Goal: Find specific page/section: Find specific page/section

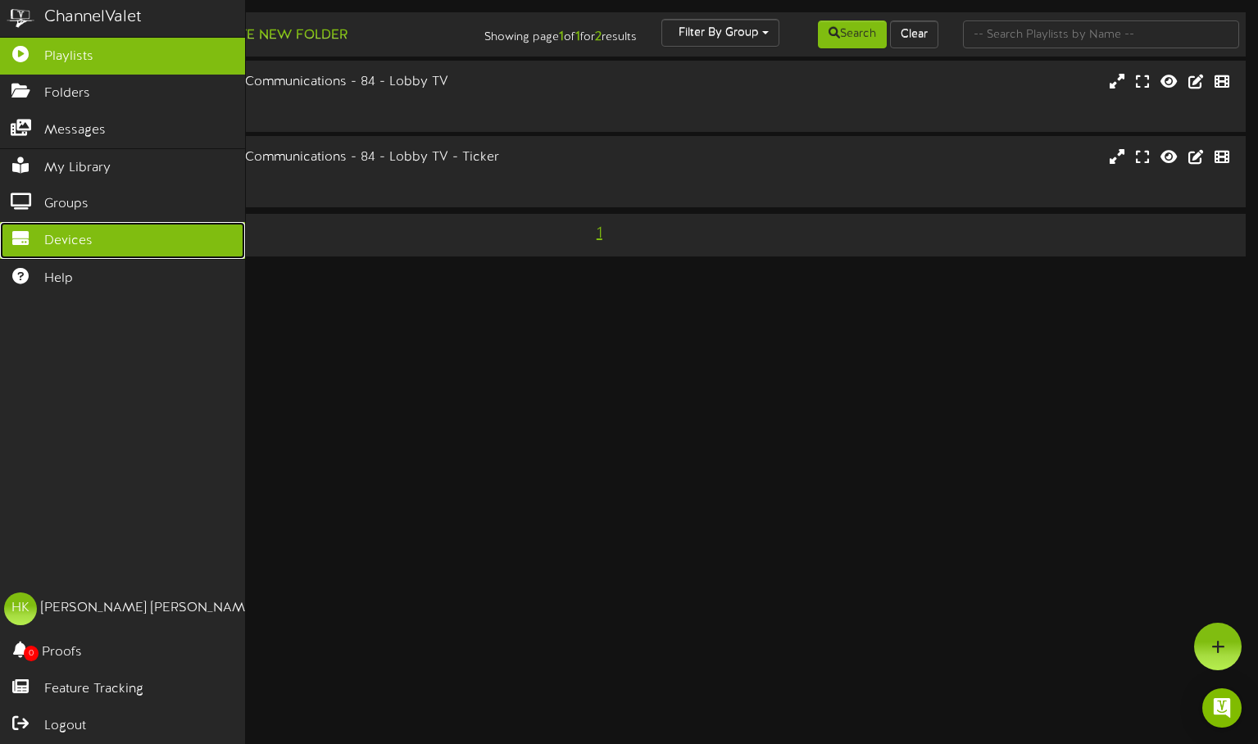
click at [49, 226] on link "Devices" at bounding box center [122, 240] width 245 height 37
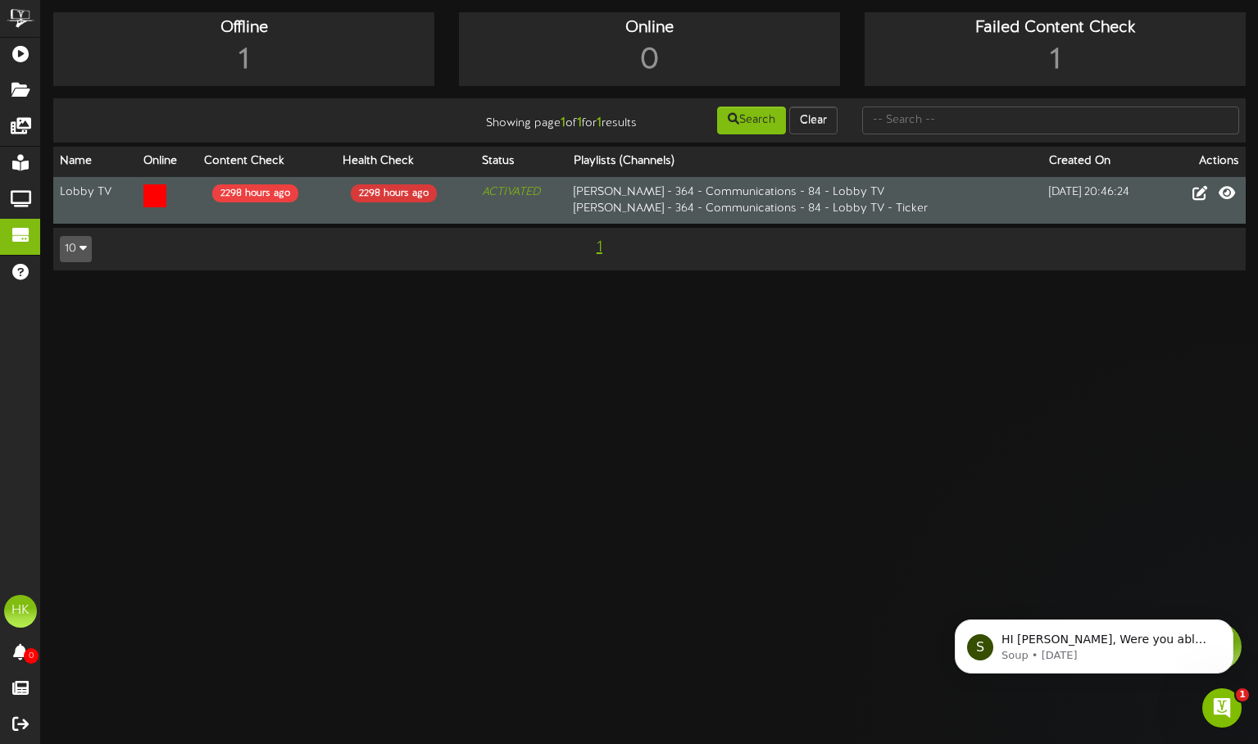
click at [389, 193] on div "2298 hours ago" at bounding box center [394, 193] width 86 height 18
click at [441, 202] on td "2298 hours ago" at bounding box center [405, 200] width 138 height 47
click at [79, 197] on td "Lobby TV" at bounding box center [95, 200] width 84 height 47
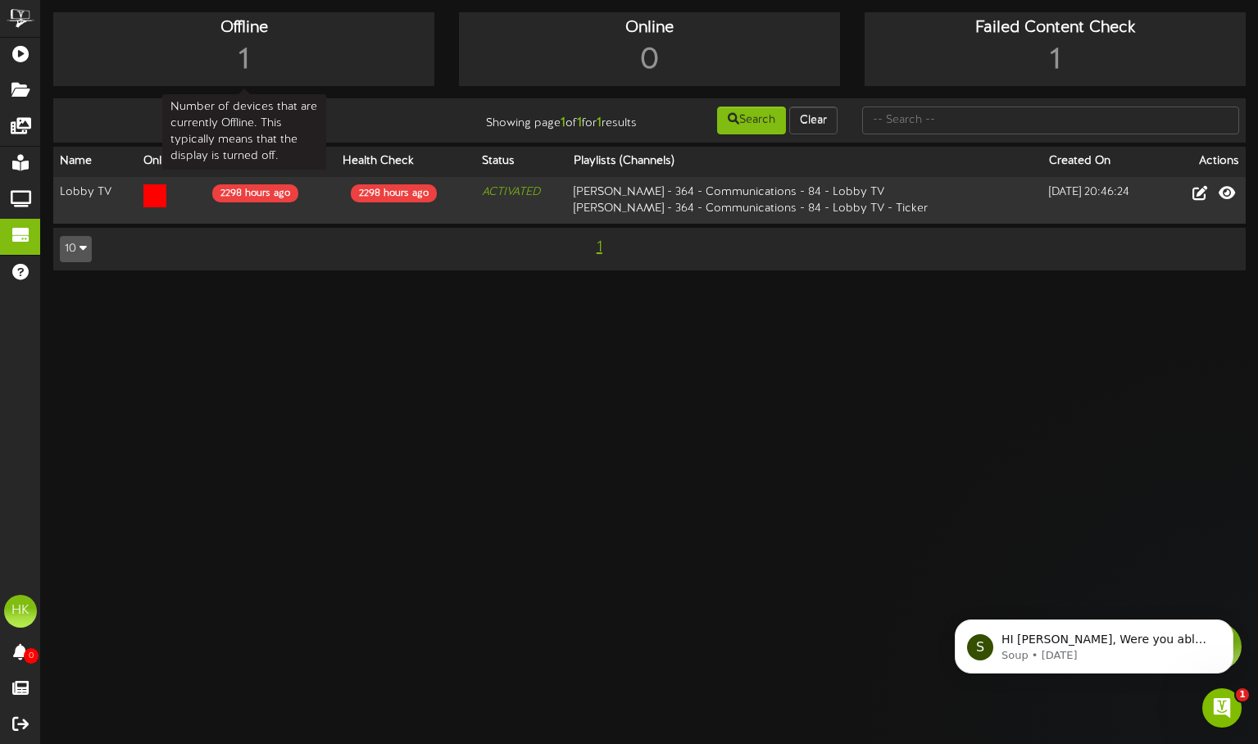
click at [178, 76] on div "1" at bounding box center [243, 61] width 373 height 42
